Goal: Task Accomplishment & Management: Manage account settings

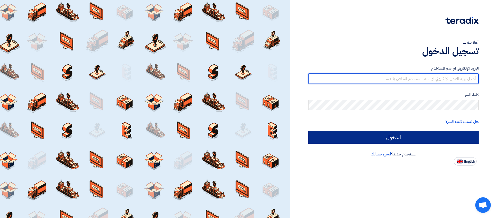
type input "[EMAIL_ADDRESS][DOMAIN_NAME]"
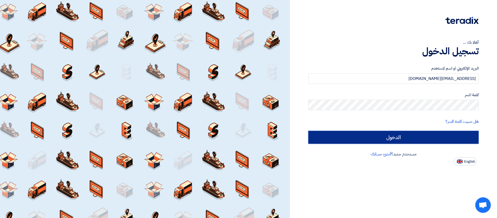
click at [418, 138] on input "الدخول" at bounding box center [393, 137] width 170 height 13
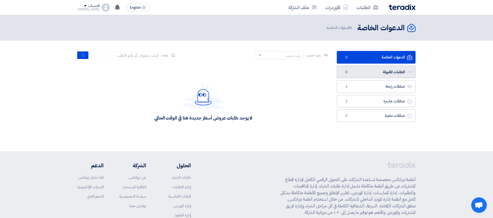
click at [388, 72] on link "الطلبات المقبولة الطلبات المقبولة 0" at bounding box center [376, 72] width 79 height 13
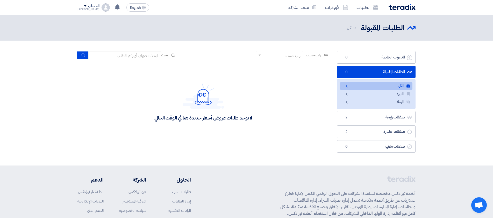
click at [88, 7] on div "الحساب" at bounding box center [93, 6] width 11 height 4
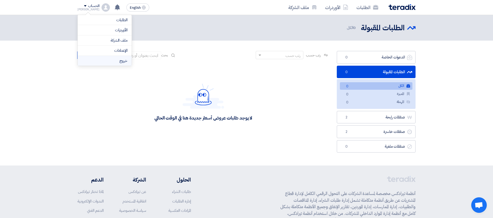
click at [127, 61] on li "خروج" at bounding box center [105, 61] width 54 height 10
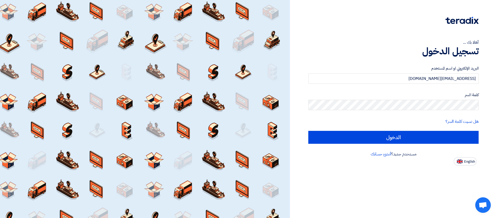
click at [416, 84] on form "البريد الإلكتروني او اسم المستخدم [EMAIL_ADDRESS][DOMAIN_NAME] كلمة السر هل نسي…" at bounding box center [393, 105] width 170 height 78
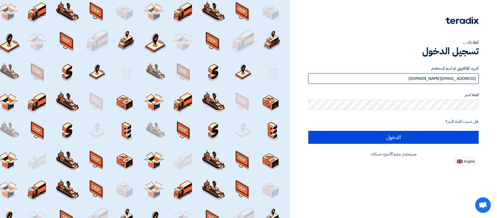
click at [414, 76] on input "[EMAIL_ADDRESS][DOMAIN_NAME]" at bounding box center [393, 79] width 170 height 10
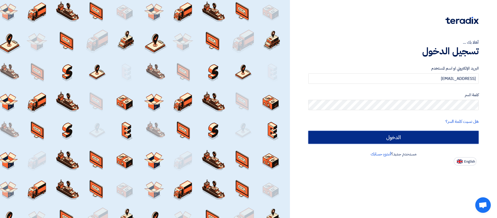
click at [402, 138] on input "الدخول" at bounding box center [393, 137] width 170 height 13
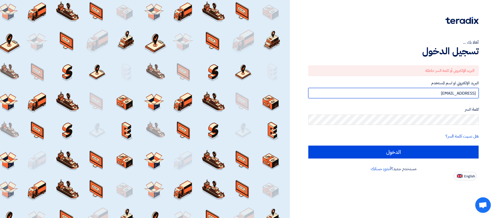
click at [394, 92] on input "[EMAIL_ADDRESS]" at bounding box center [393, 93] width 170 height 10
type input "[EMAIL_ADDRESS][DOMAIN_NAME]"
